Goal: Task Accomplishment & Management: Use online tool/utility

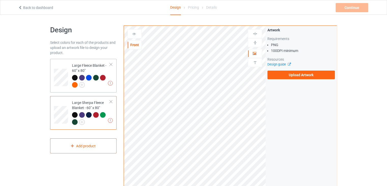
click at [70, 72] on td "Missing artworks Large Fleece Blanket - 60" x 80"" at bounding box center [90, 75] width 43 height 29
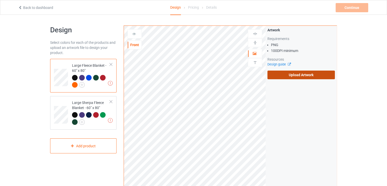
click at [284, 76] on label "Upload Artwork" at bounding box center [300, 74] width 67 height 9
click at [0, 0] on input "Upload Artwork" at bounding box center [0, 0] width 0 height 0
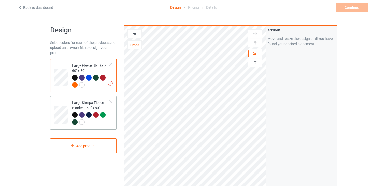
click at [98, 102] on div "Large Sherpa Fleece Blanket - 60" x 80"" at bounding box center [91, 112] width 38 height 24
click at [256, 43] on img at bounding box center [254, 42] width 5 height 5
click at [253, 32] on img at bounding box center [254, 33] width 5 height 5
click at [88, 67] on div "Large Fleece Blanket - 60" x 80"" at bounding box center [91, 75] width 38 height 24
click at [256, 43] on img at bounding box center [254, 42] width 5 height 5
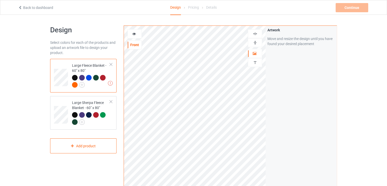
click at [256, 34] on img at bounding box center [254, 33] width 5 height 5
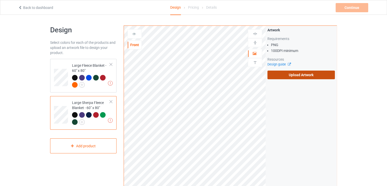
click at [283, 75] on label "Upload Artwork" at bounding box center [300, 74] width 67 height 9
click at [0, 0] on input "Upload Artwork" at bounding box center [0, 0] width 0 height 0
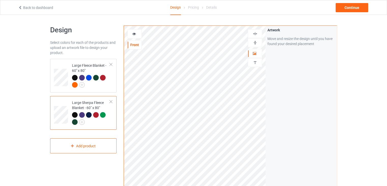
click at [253, 40] on img at bounding box center [254, 42] width 5 height 5
click at [253, 34] on img at bounding box center [254, 33] width 5 height 5
click at [255, 41] on img at bounding box center [254, 42] width 5 height 5
click at [256, 34] on img at bounding box center [254, 33] width 5 height 5
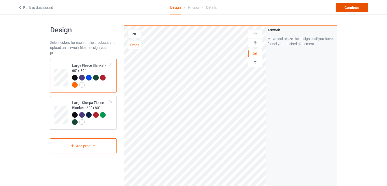
click at [344, 8] on div "Continue" at bounding box center [351, 7] width 33 height 9
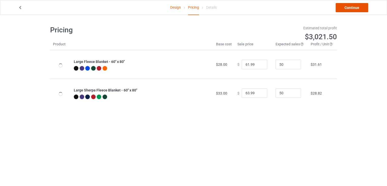
click at [348, 10] on link "Continue" at bounding box center [351, 7] width 33 height 9
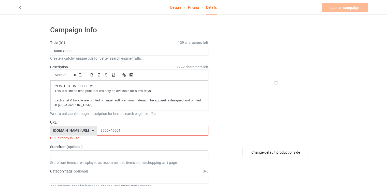
click at [140, 134] on input "3000x40001" at bounding box center [152, 131] width 111 height 10
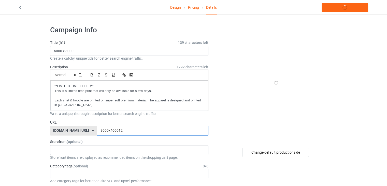
type input "3000x400012"
click at [257, 108] on div at bounding box center [276, 82] width 92 height 114
click at [343, 10] on link "Launch campaign" at bounding box center [344, 7] width 47 height 9
